Goal: Information Seeking & Learning: Learn about a topic

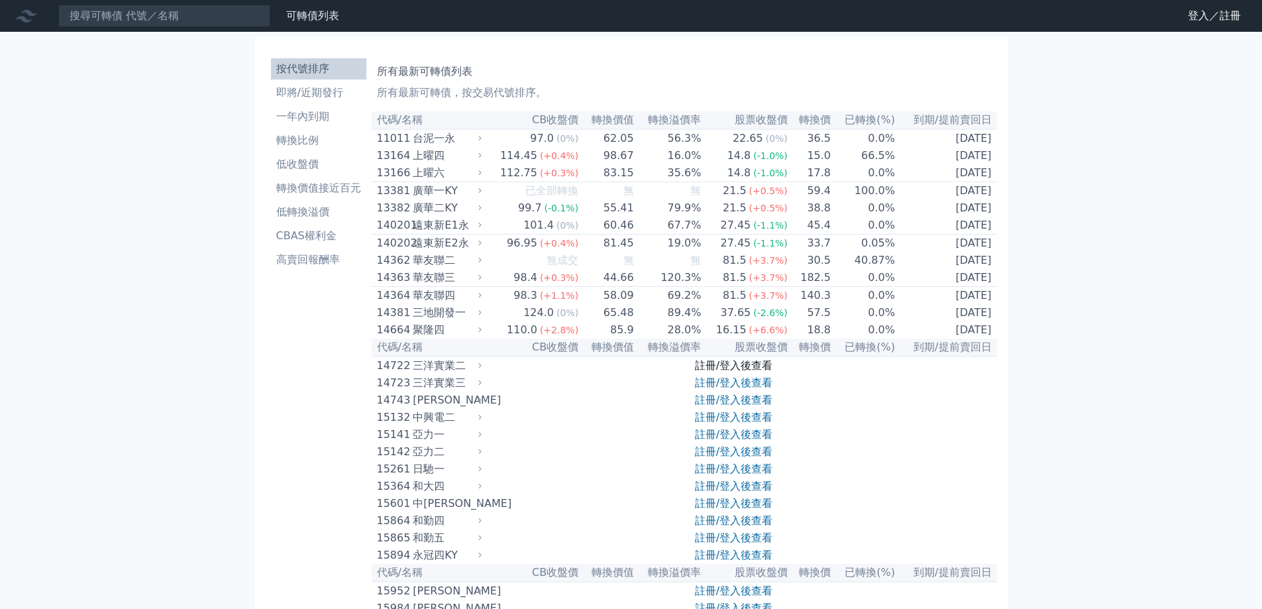
click at [737, 372] on link "註冊/登入後查看" at bounding box center [734, 365] width 78 height 13
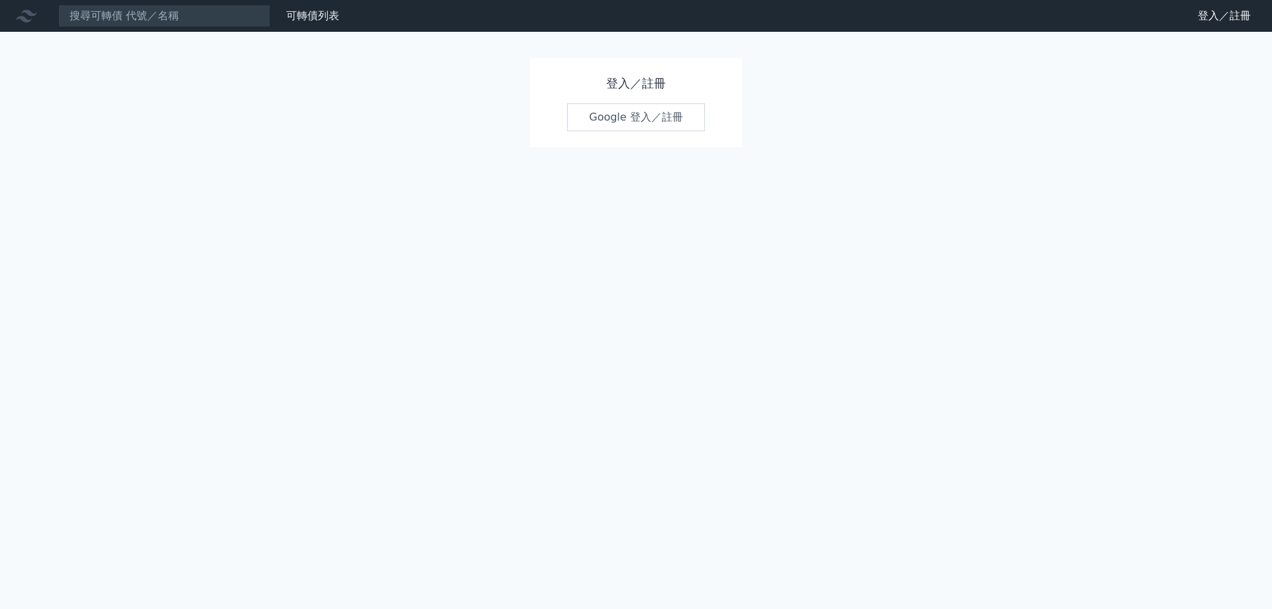
click at [655, 118] on link "Google 登入／註冊" at bounding box center [636, 117] width 138 height 28
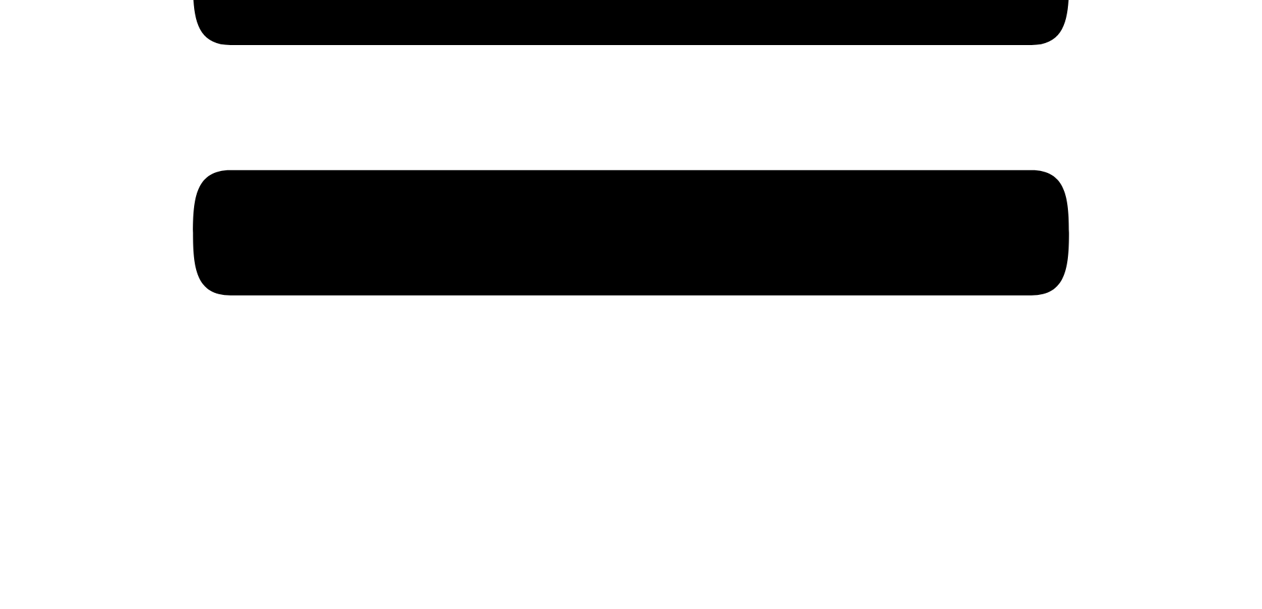
scroll to position [861, 0]
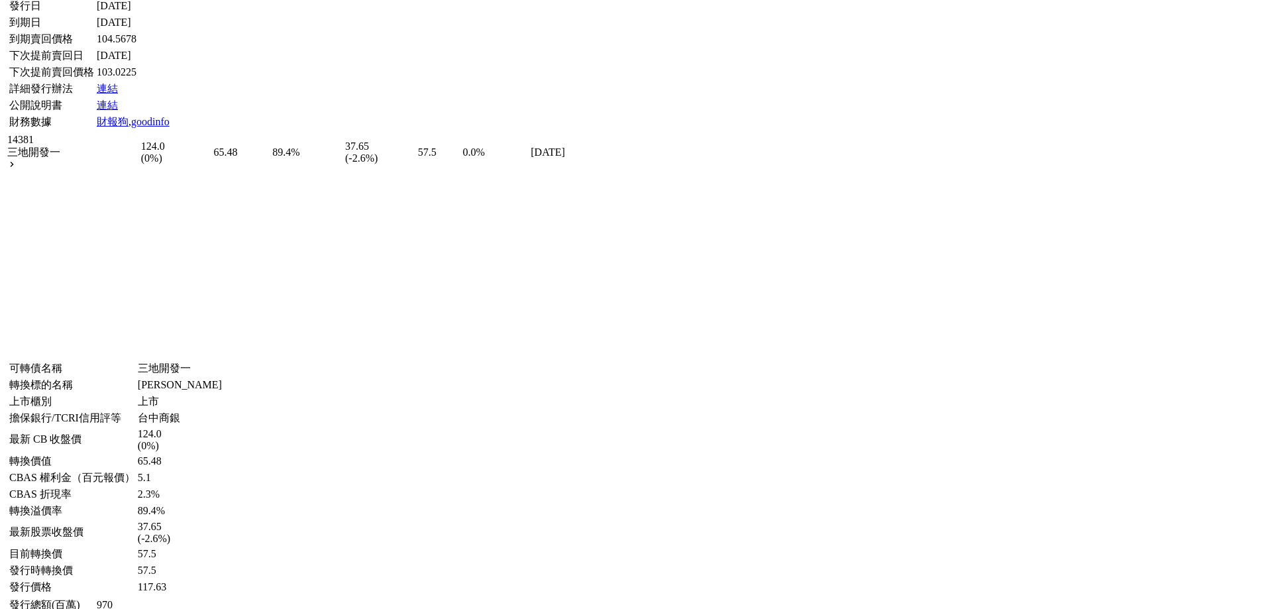
scroll to position [8119, 0]
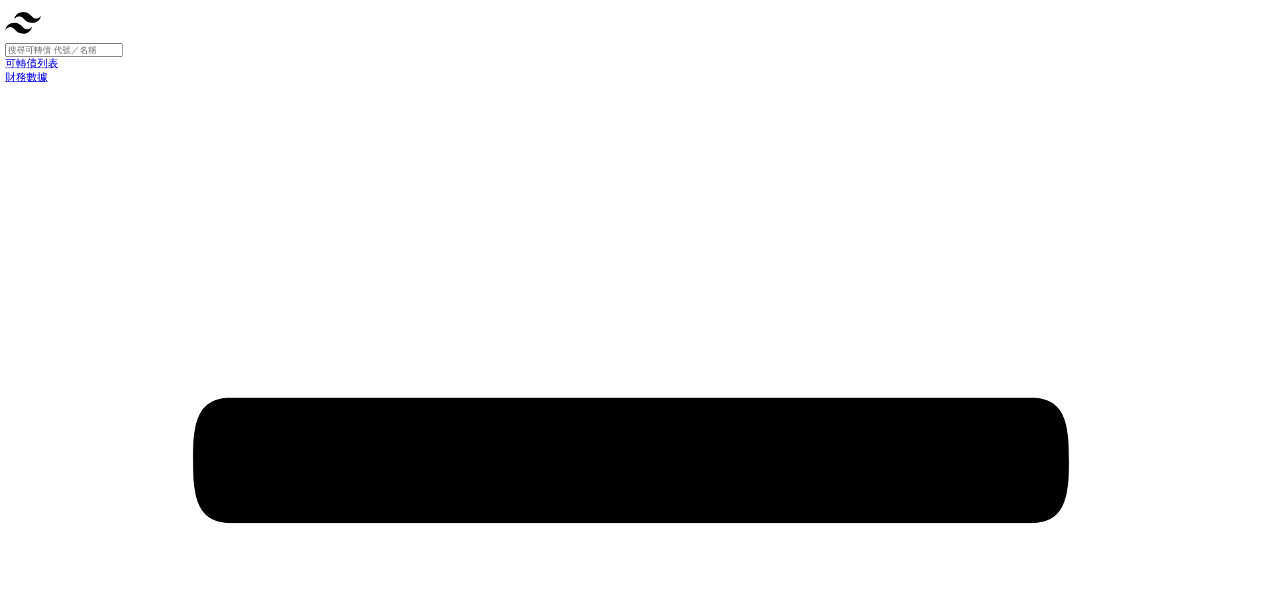
scroll to position [0, 0]
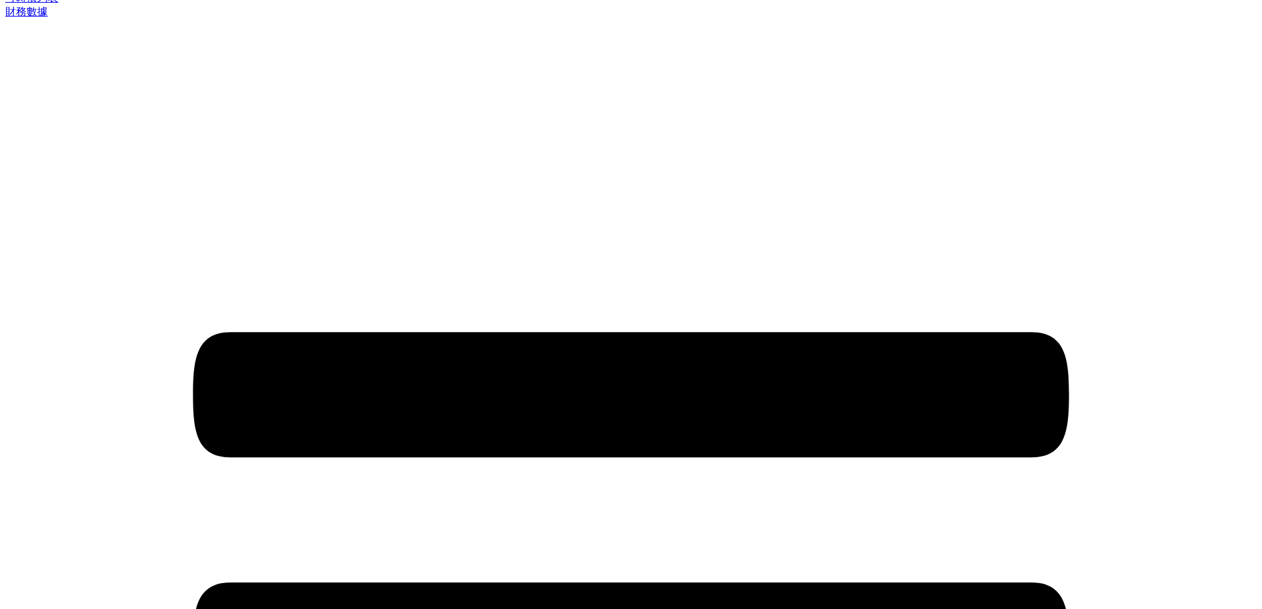
scroll to position [133, 0]
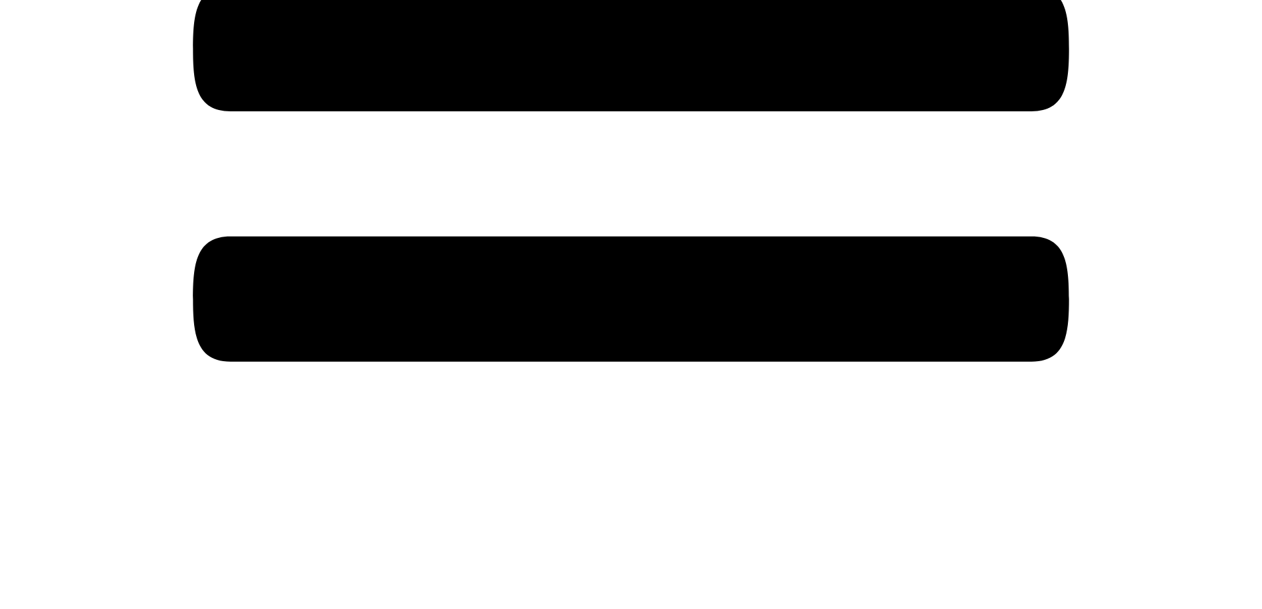
scroll to position [729, 0]
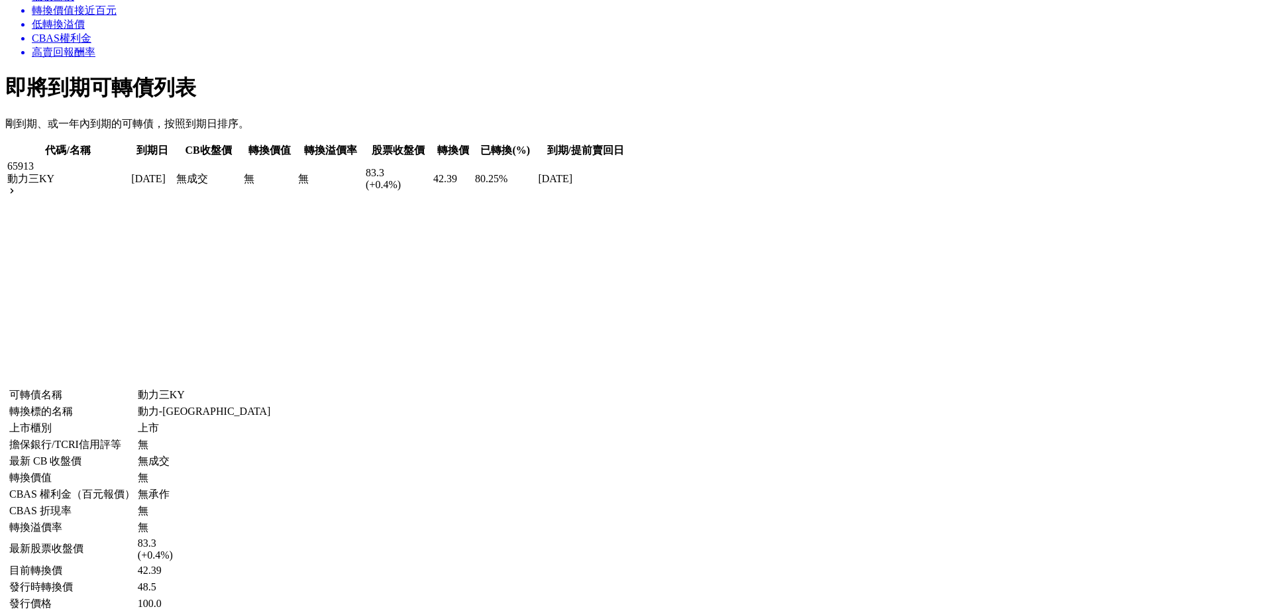
scroll to position [1524, 0]
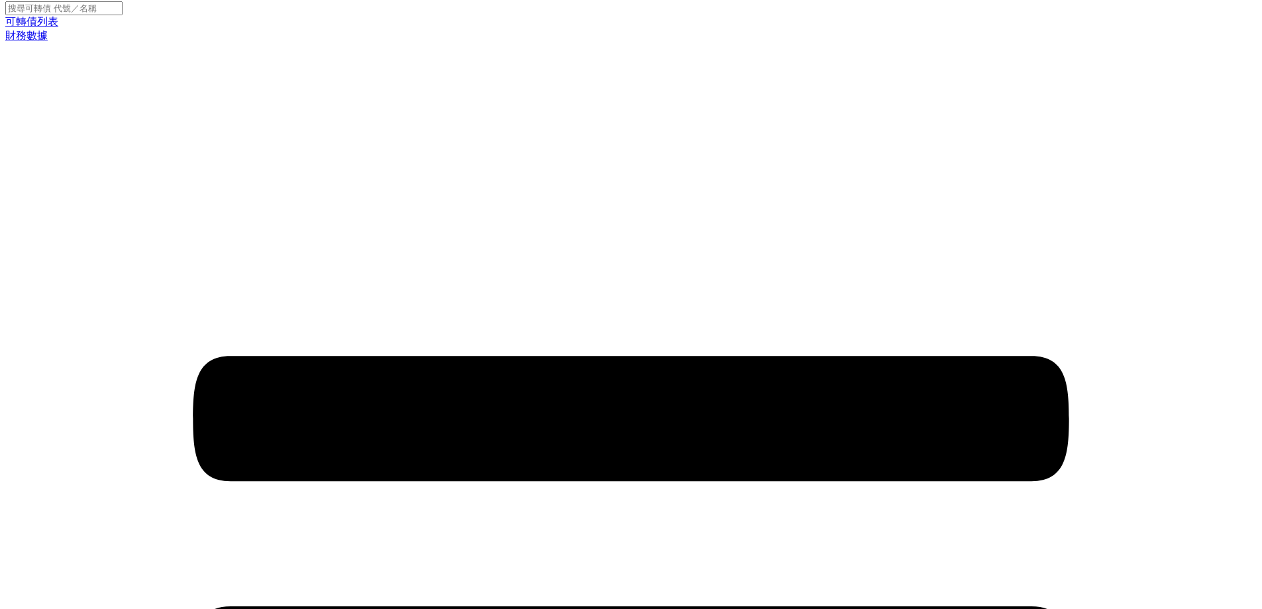
scroll to position [1979, 0]
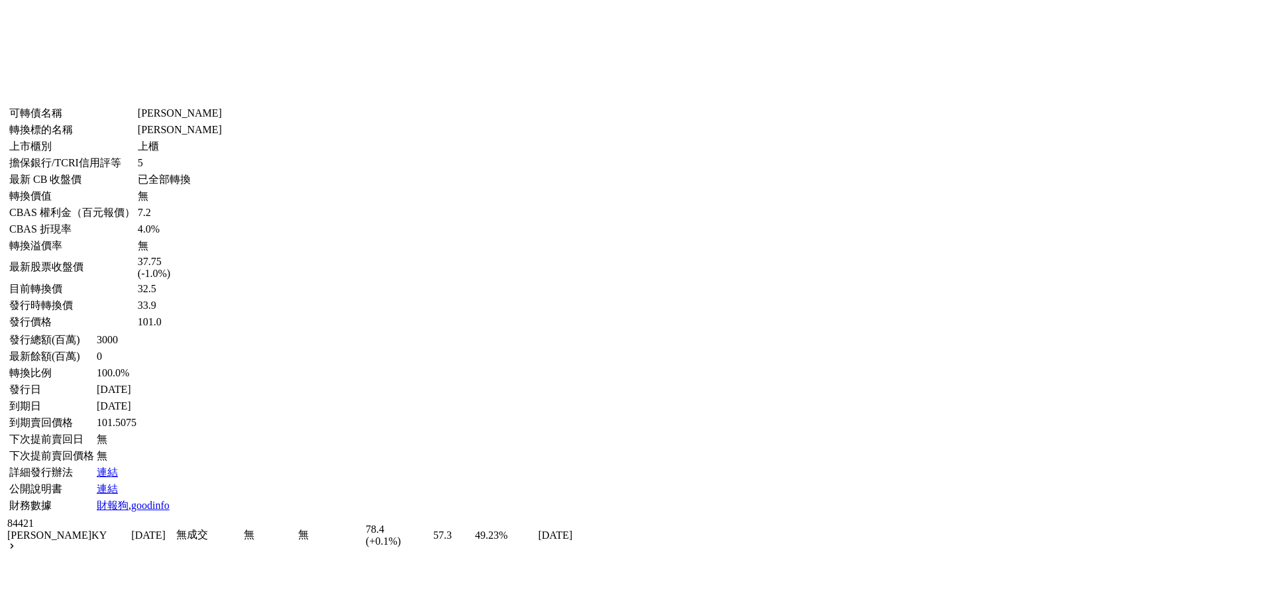
scroll to position [2575, 0]
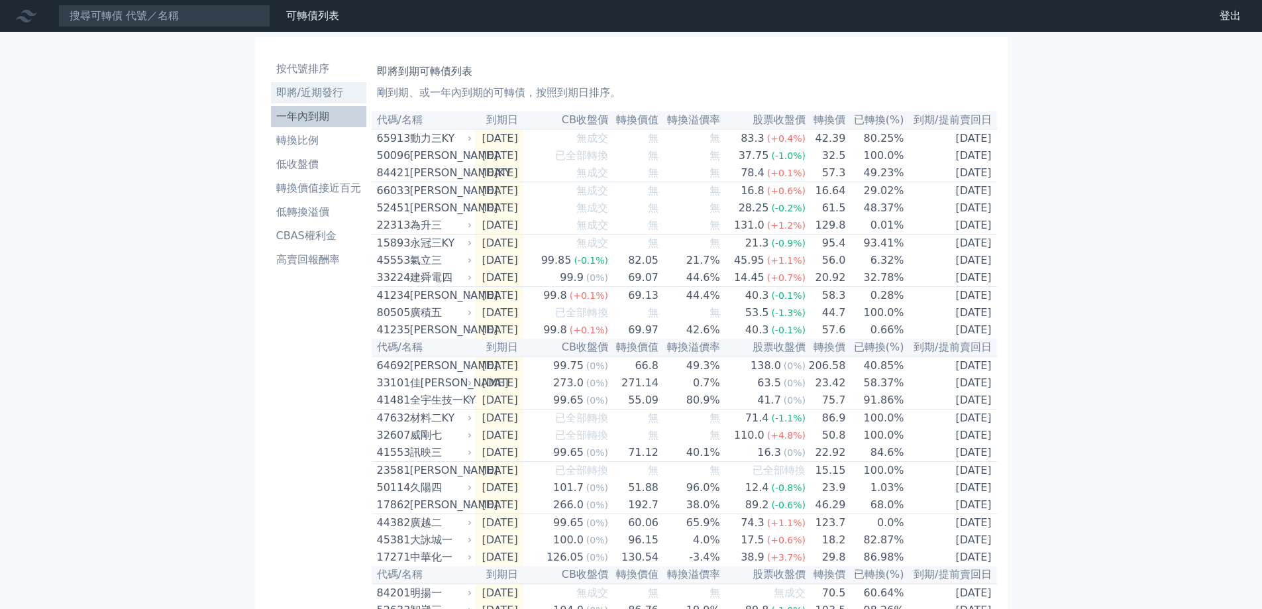
click at [309, 89] on li "即將/近期發行" at bounding box center [318, 93] width 95 height 16
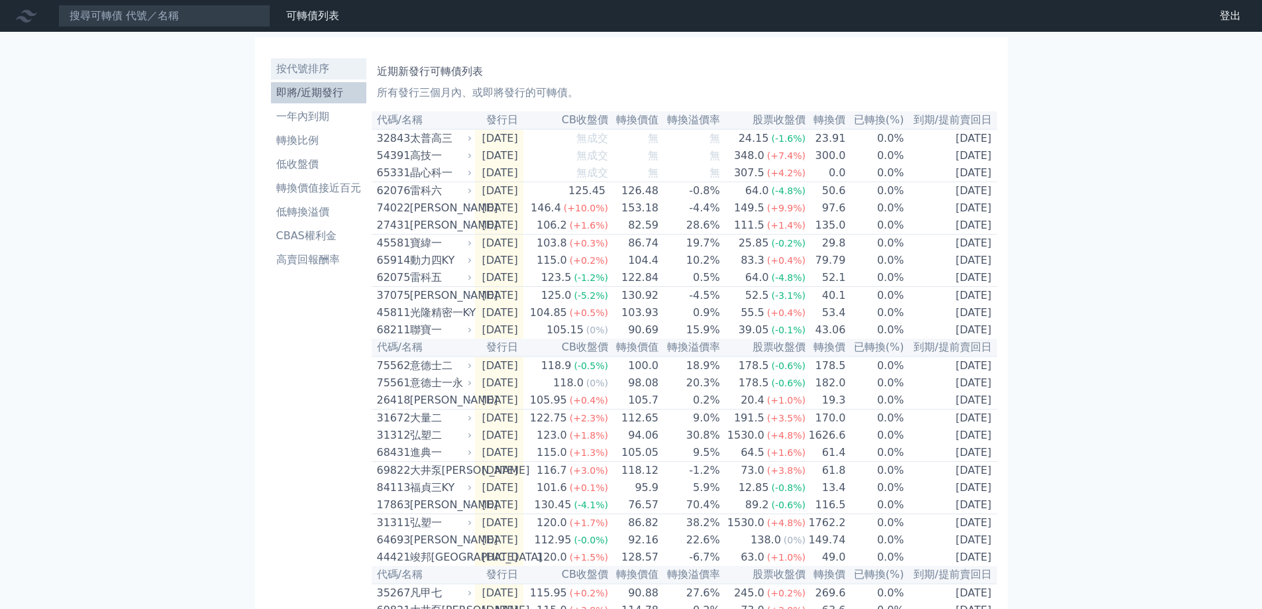
click at [319, 72] on li "按代號排序" at bounding box center [318, 69] width 95 height 16
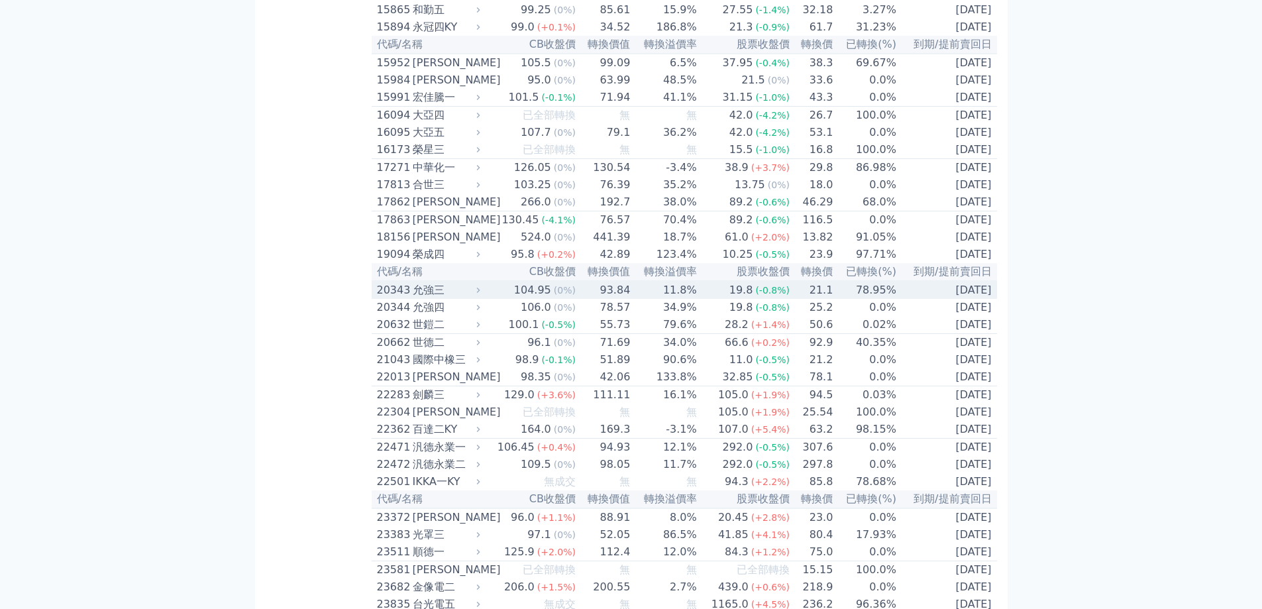
scroll to position [596, 0]
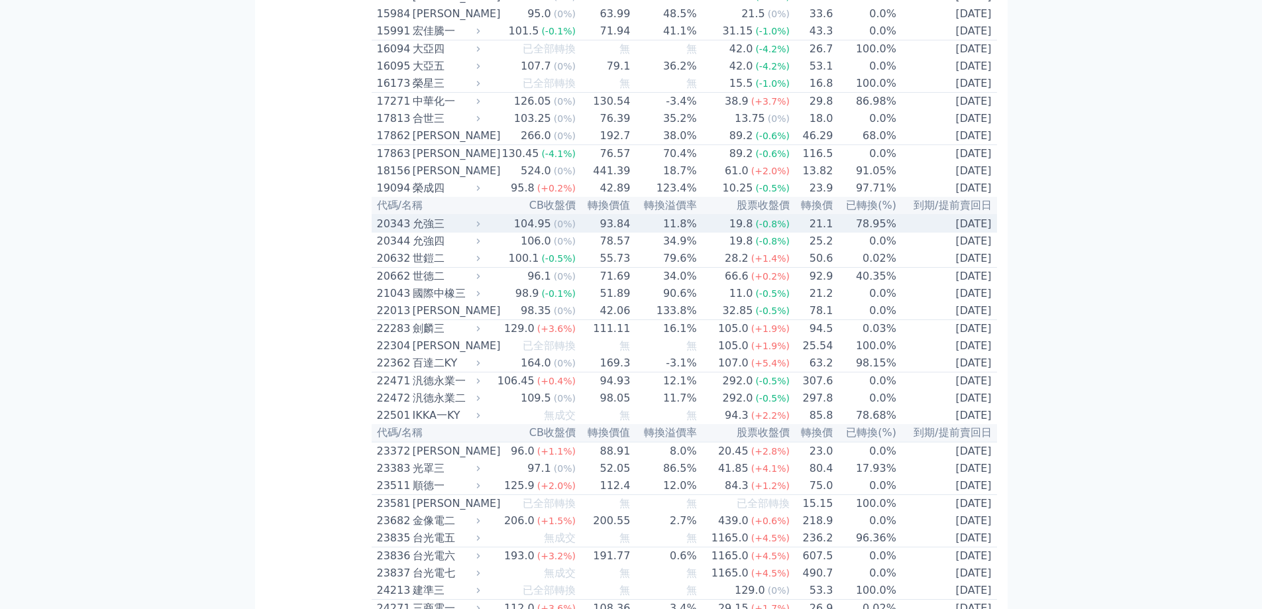
click at [482, 228] on icon at bounding box center [478, 223] width 9 height 9
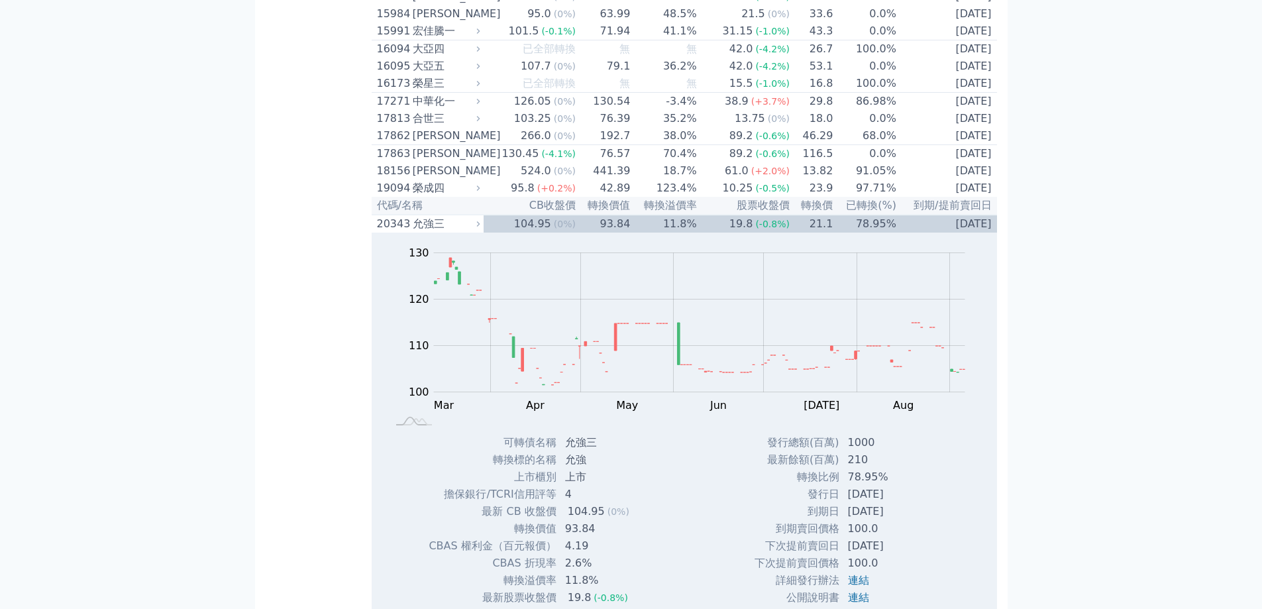
scroll to position [1060, 0]
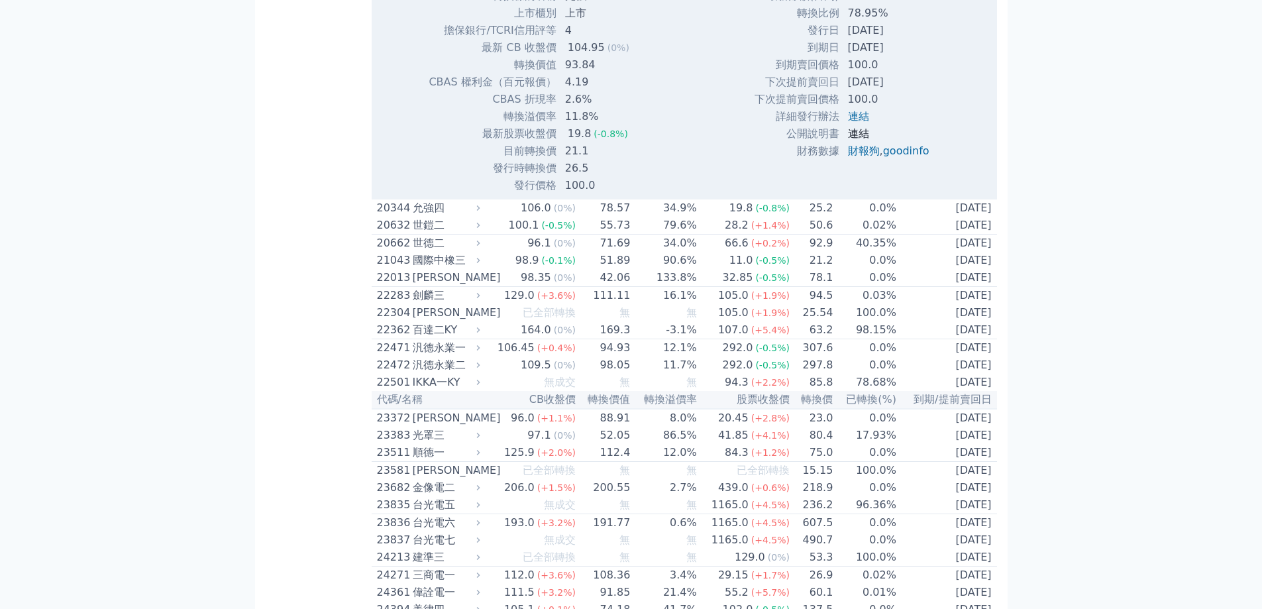
click at [855, 140] on link "連結" at bounding box center [858, 133] width 21 height 13
click at [858, 123] on link "連結" at bounding box center [858, 116] width 21 height 13
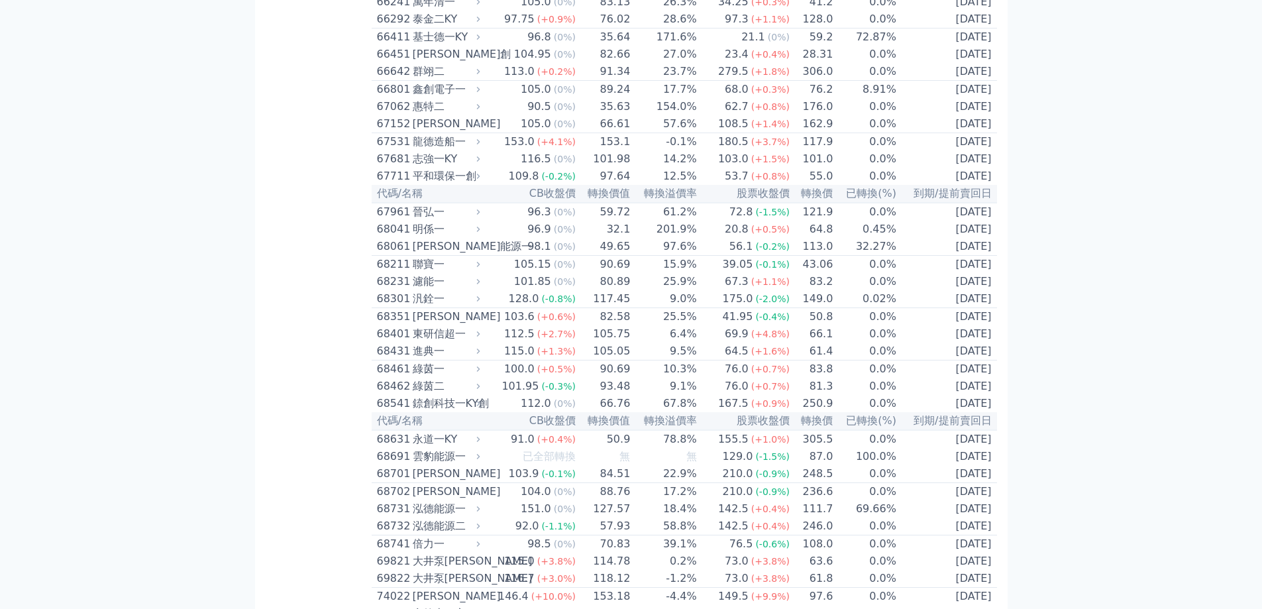
scroll to position [6561, 0]
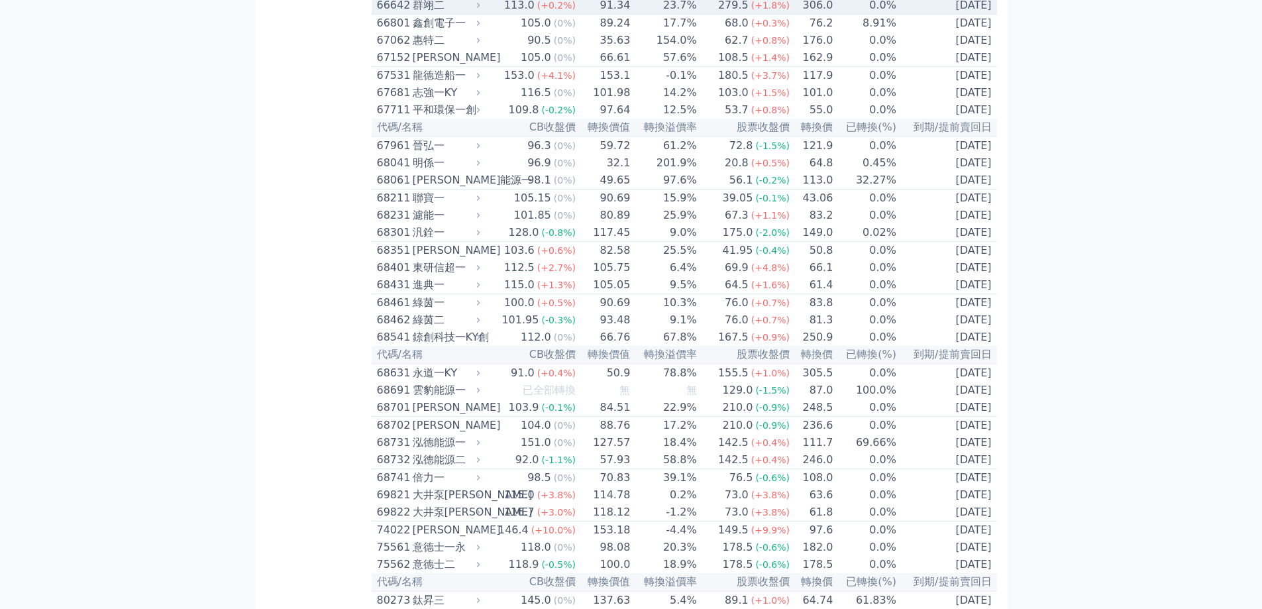
click at [482, 9] on icon at bounding box center [478, 5] width 9 height 9
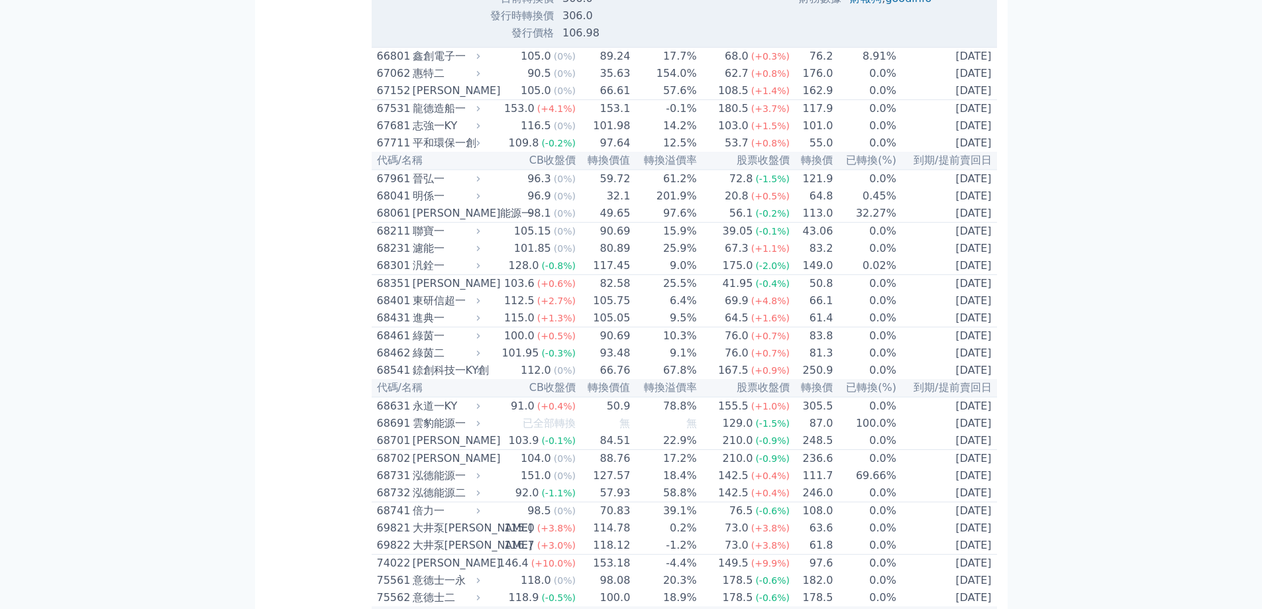
scroll to position [7024, 0]
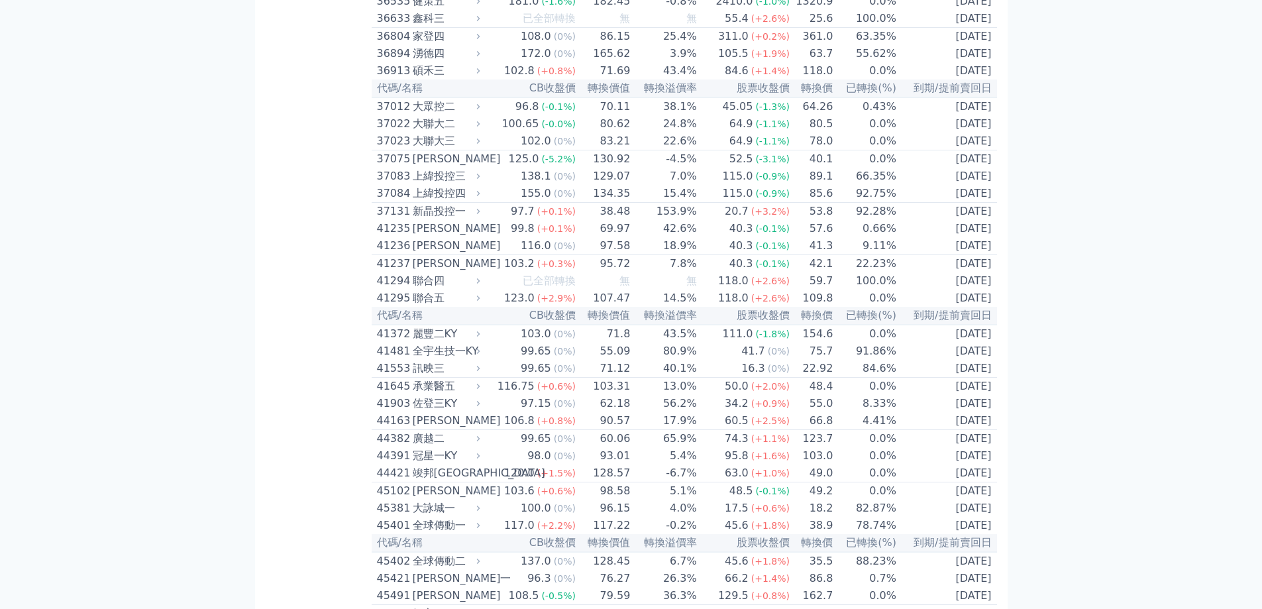
scroll to position [3181, 0]
